Goal: Task Accomplishment & Management: Complete application form

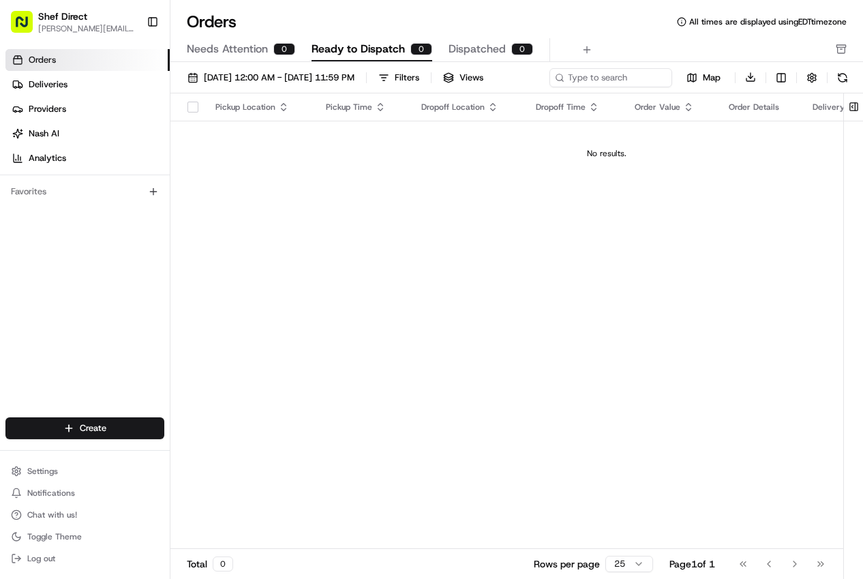
click at [102, 64] on link "Orders" at bounding box center [87, 60] width 164 height 22
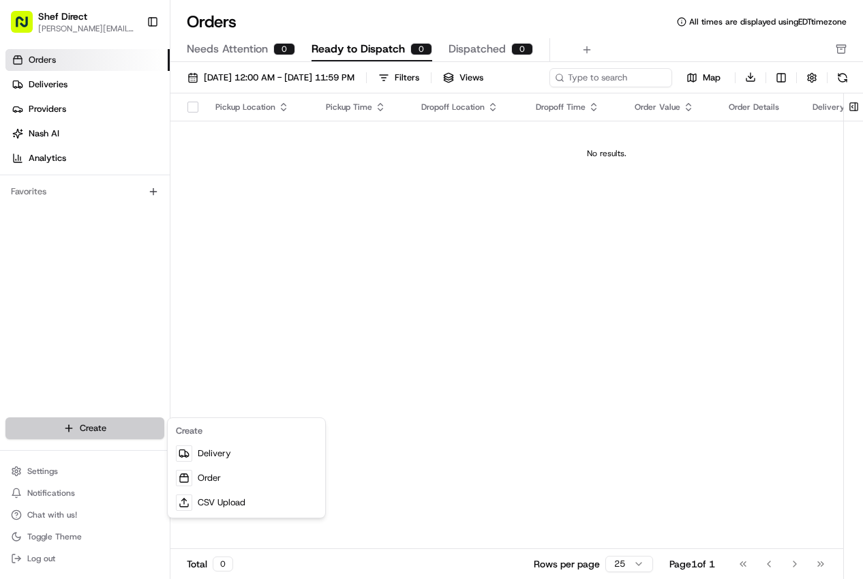
click at [113, 431] on html "Shef Direct [PERSON_NAME][EMAIL_ADDRESS][DOMAIN_NAME] Toggle Sidebar Orders Del…" at bounding box center [431, 289] width 863 height 579
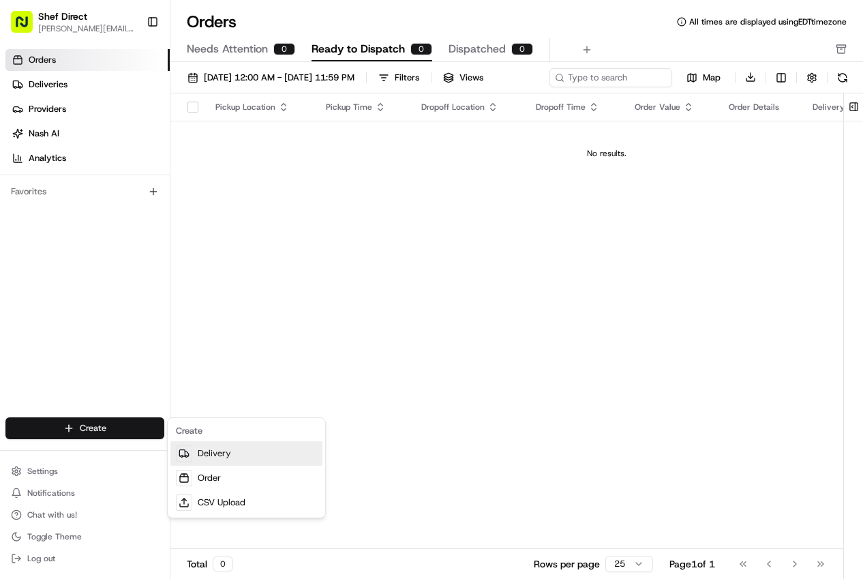
click at [212, 456] on link "Delivery" at bounding box center [246, 453] width 152 height 25
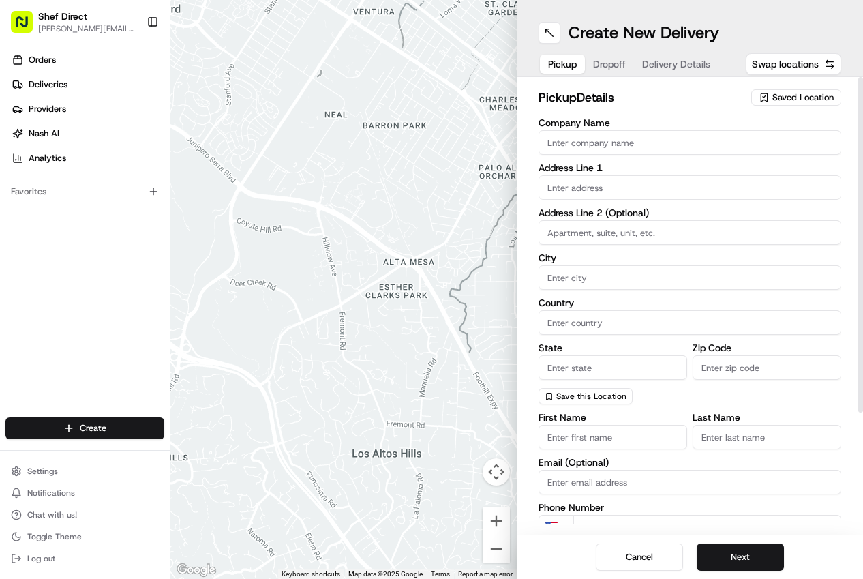
click at [767, 98] on icon "button" at bounding box center [764, 97] width 11 height 11
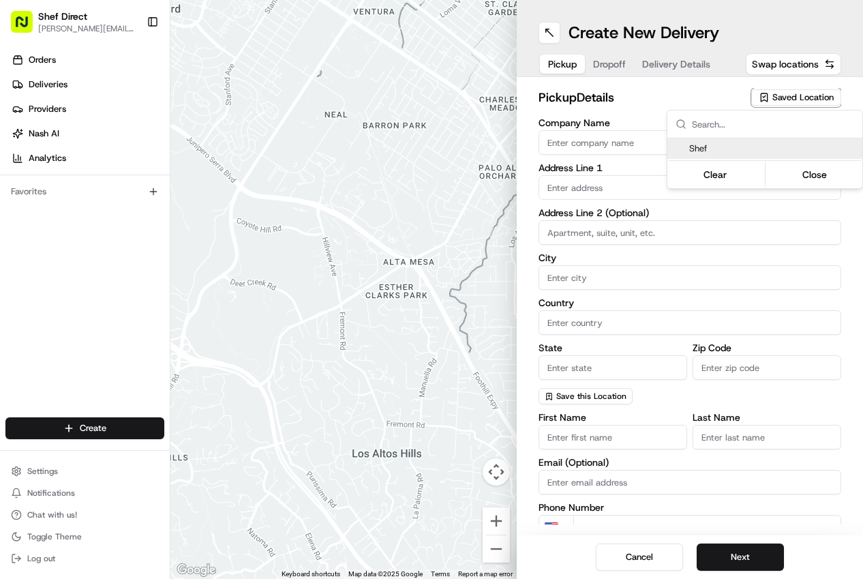
click at [742, 148] on span "Shef" at bounding box center [773, 148] width 168 height 12
type input "Shef"
type input "[STREET_ADDRESS]"
type input "Queens"
type input "US"
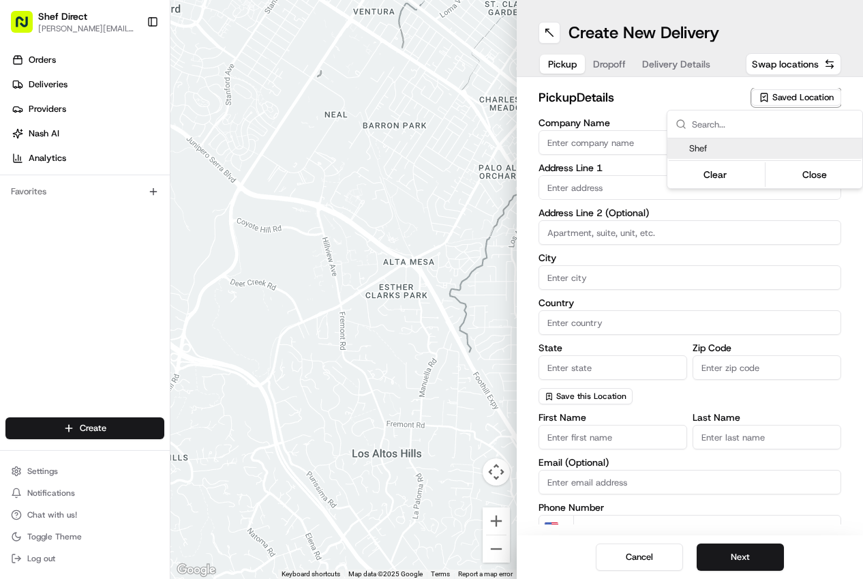
type input "NY"
type input "11101"
type input "[PERSON_NAME]"
type input "Tavernier"
type input "[PHONE_NUMBER]"
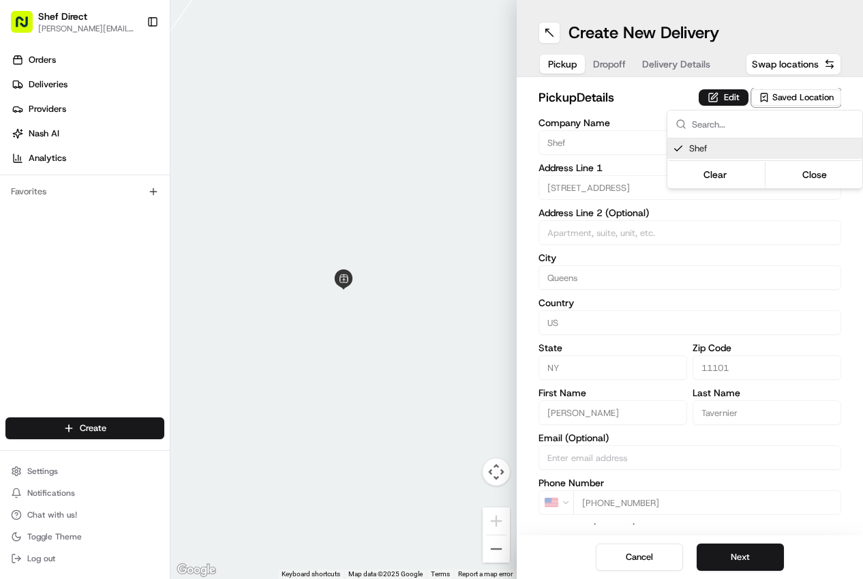
click at [714, 481] on html "Shef Direct [PERSON_NAME][EMAIL_ADDRESS][DOMAIN_NAME] Toggle Sidebar Orders Del…" at bounding box center [431, 289] width 863 height 579
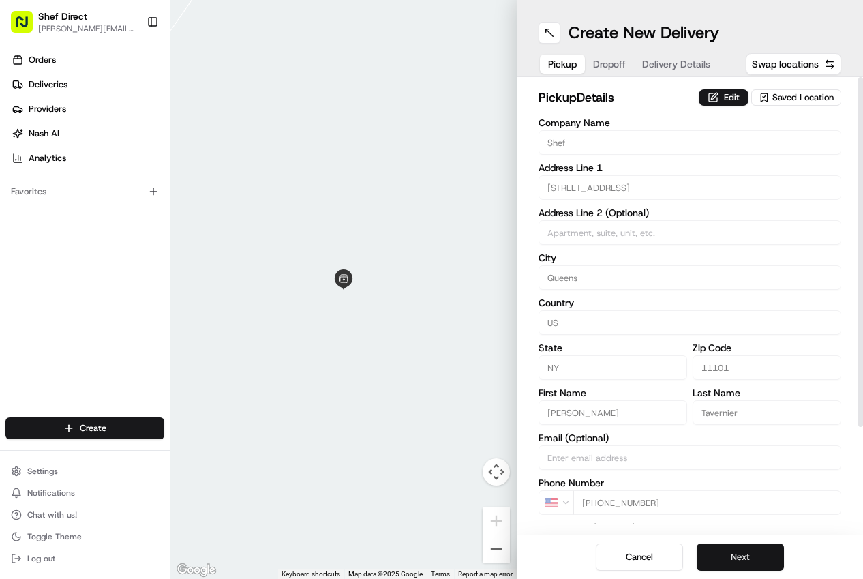
click at [749, 553] on button "Next" at bounding box center [740, 556] width 87 height 27
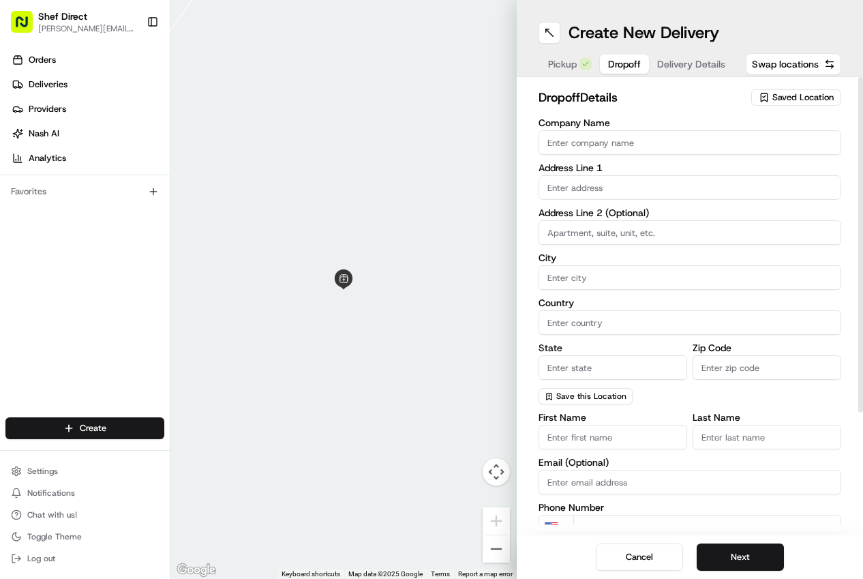
click at [668, 177] on input "text" at bounding box center [689, 187] width 303 height 25
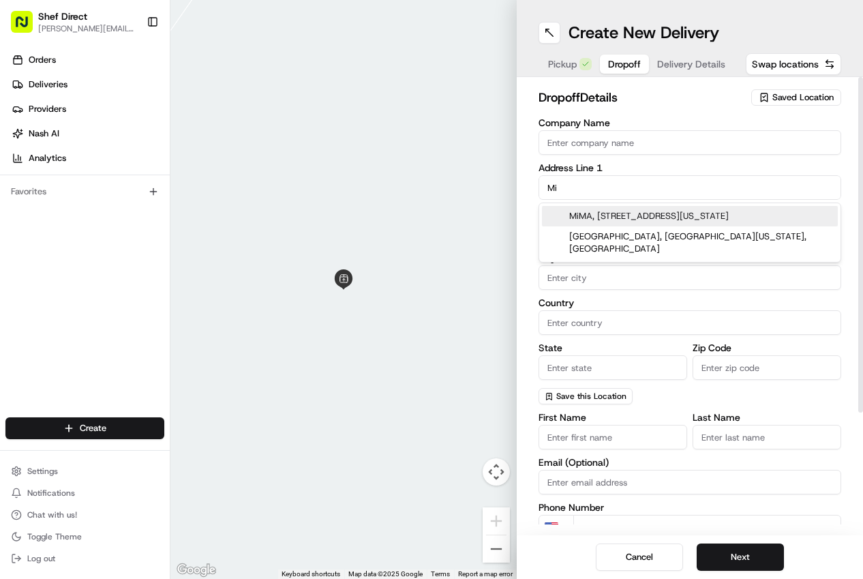
type input "M"
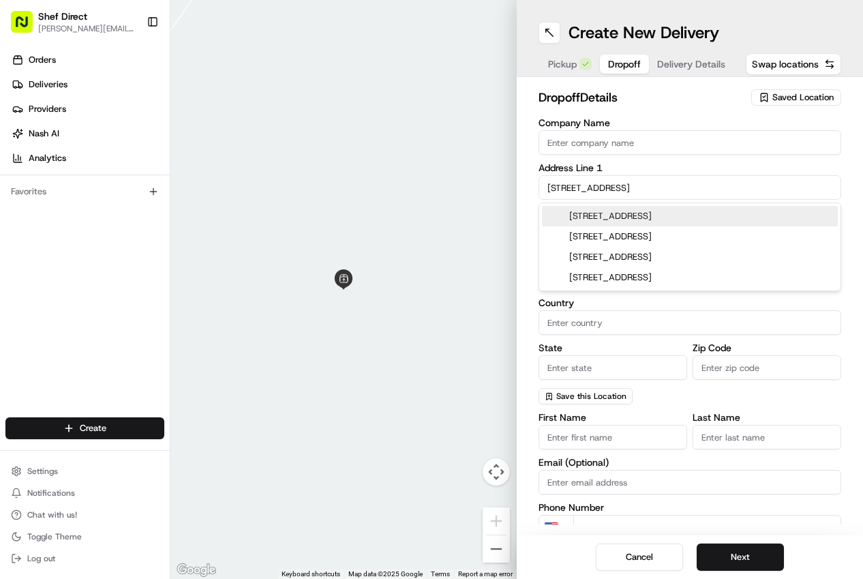
click at [631, 217] on div "[STREET_ADDRESS]" at bounding box center [690, 216] width 296 height 20
type input "[STREET_ADDRESS]"
type input "Queens"
type input "[GEOGRAPHIC_DATA]"
type input "NY"
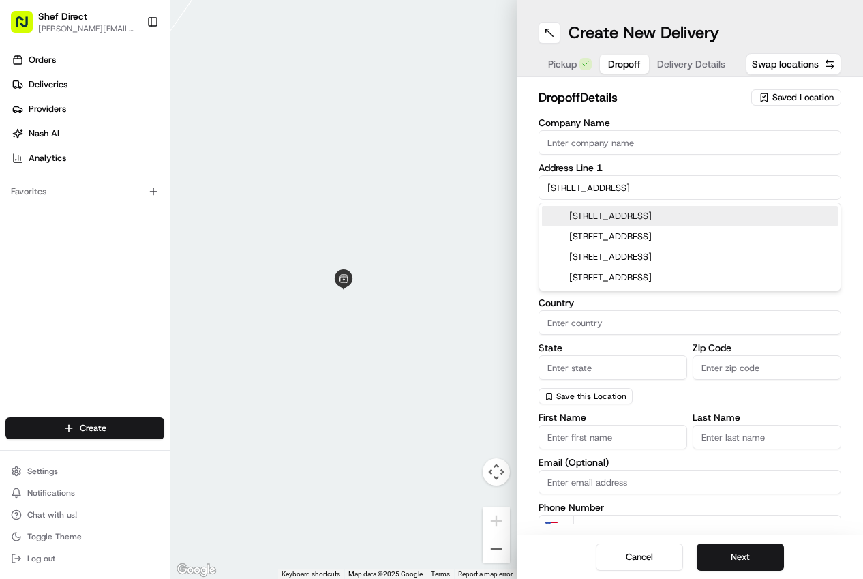
type input "11101"
type input "[STREET_ADDRESS]"
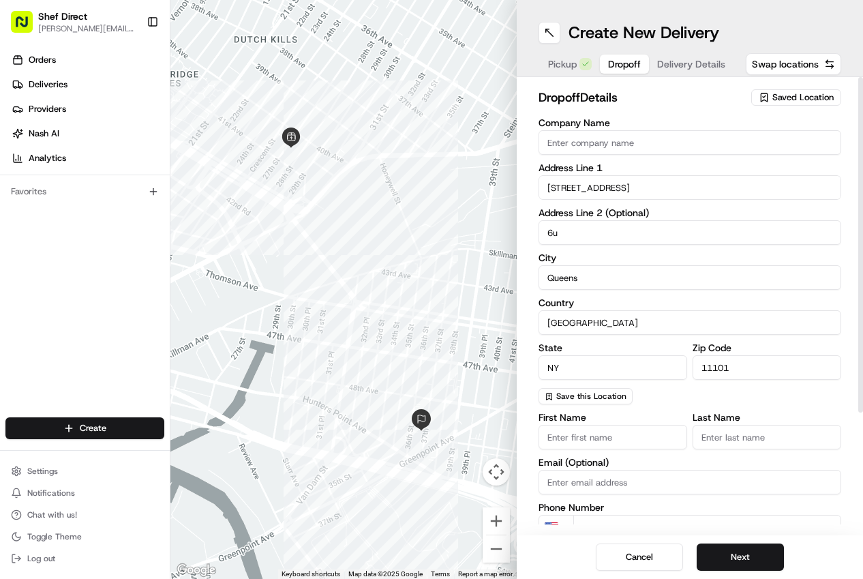
type input "6U"
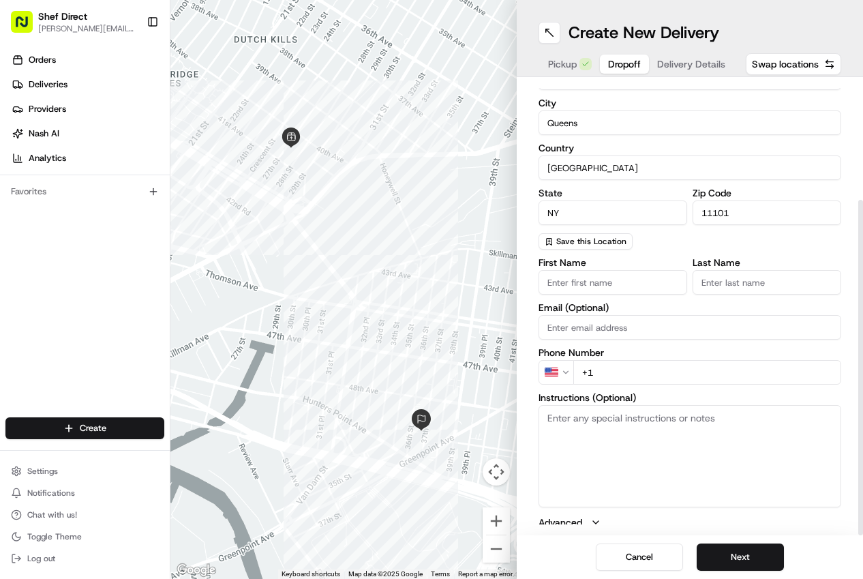
scroll to position [160, 0]
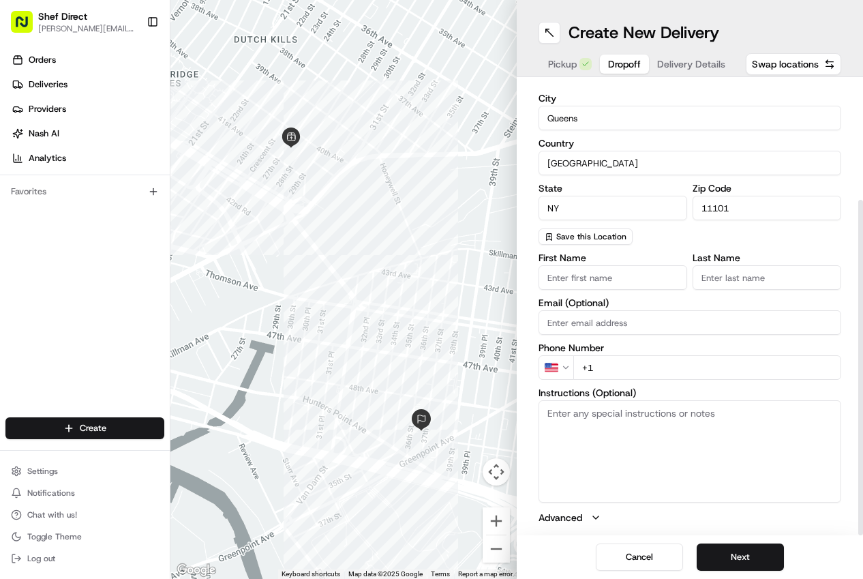
click at [622, 282] on input "First Name" at bounding box center [612, 277] width 149 height 25
type input "[PERSON_NAME]"
click at [716, 284] on input "Last Name" at bounding box center [767, 277] width 149 height 25
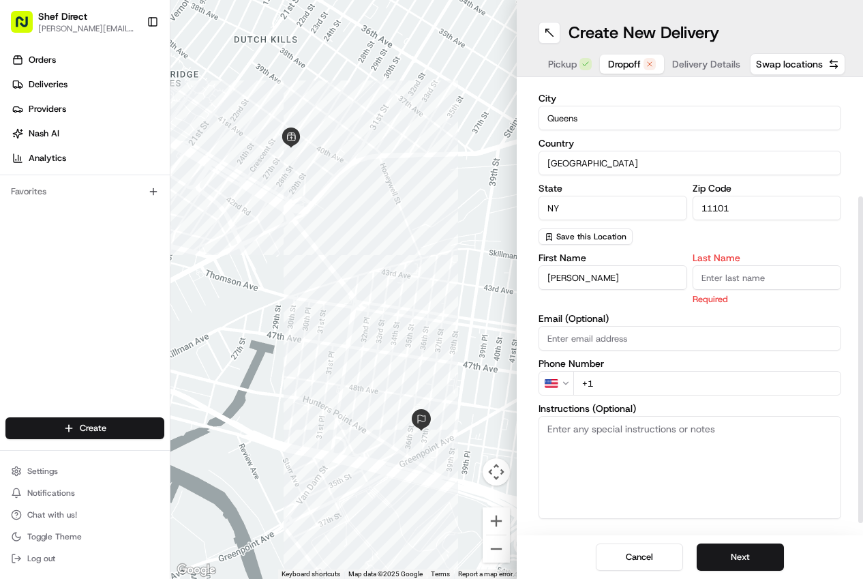
type input "[PERSON_NAME]"
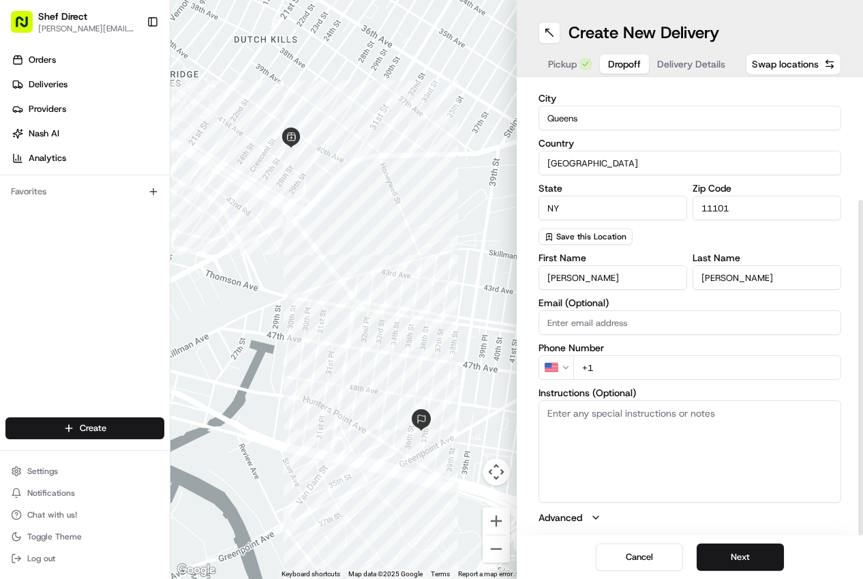
click at [620, 363] on input "+1" at bounding box center [707, 367] width 268 height 25
type input "[PHONE_NUMBER]"
click at [712, 459] on textarea "Instructions (Optional)" at bounding box center [689, 451] width 303 height 102
click at [753, 556] on button "Next" at bounding box center [740, 556] width 87 height 27
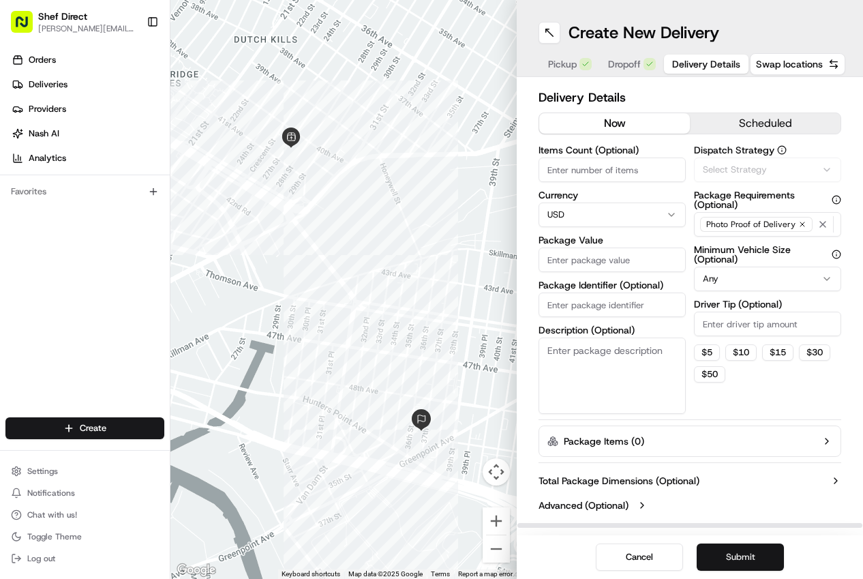
scroll to position [0, 0]
click at [623, 251] on input "Package Value" at bounding box center [611, 259] width 147 height 25
type input "50"
click at [632, 170] on input "Items Count (Optional)" at bounding box center [611, 169] width 147 height 25
click at [742, 355] on button "$ 10" at bounding box center [740, 352] width 31 height 16
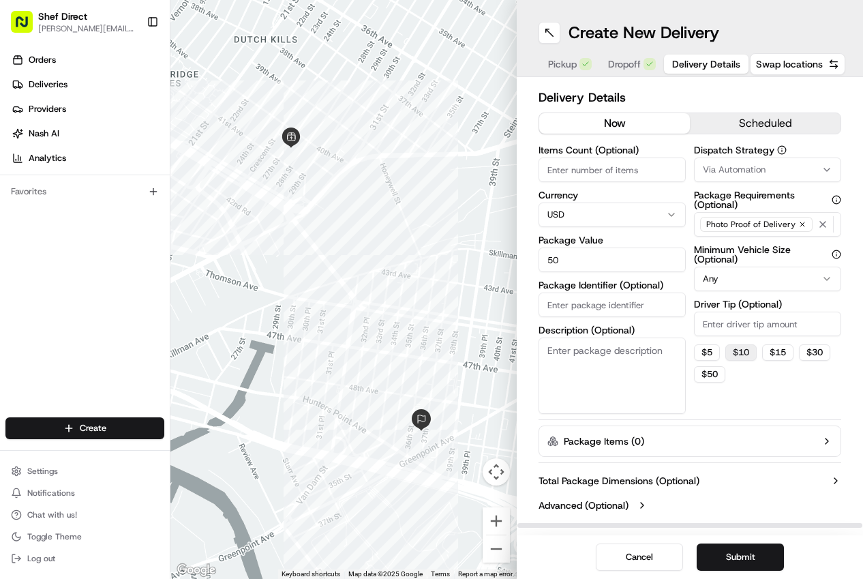
type input "10"
click at [599, 170] on input "Items Count (Optional)" at bounding box center [611, 169] width 147 height 25
type input "4"
click at [768, 397] on div "Dispatch Strategy Via Automation Package Requirements (Optional) Photo Proof of…" at bounding box center [767, 279] width 147 height 269
click at [733, 560] on button "Submit" at bounding box center [740, 556] width 87 height 27
